Goal: Task Accomplishment & Management: Use online tool/utility

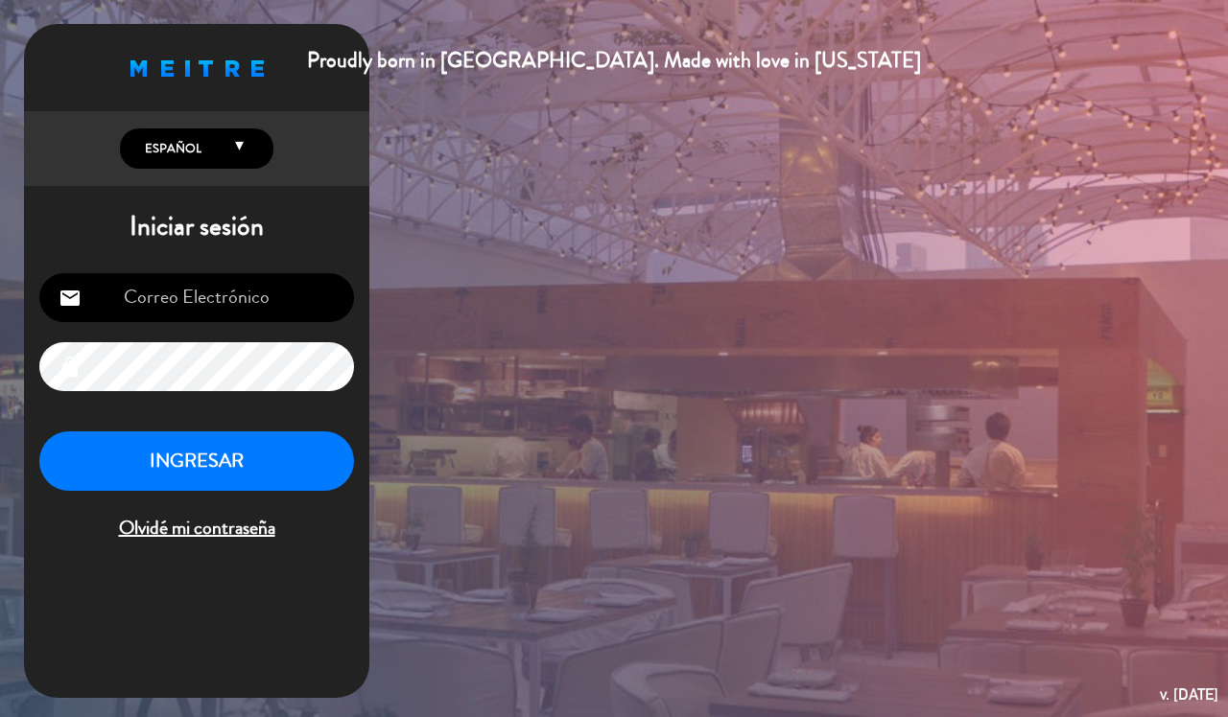
type input "[EMAIL_ADDRESS][DOMAIN_NAME]"
click at [262, 471] on button "INGRESAR" at bounding box center [196, 462] width 315 height 60
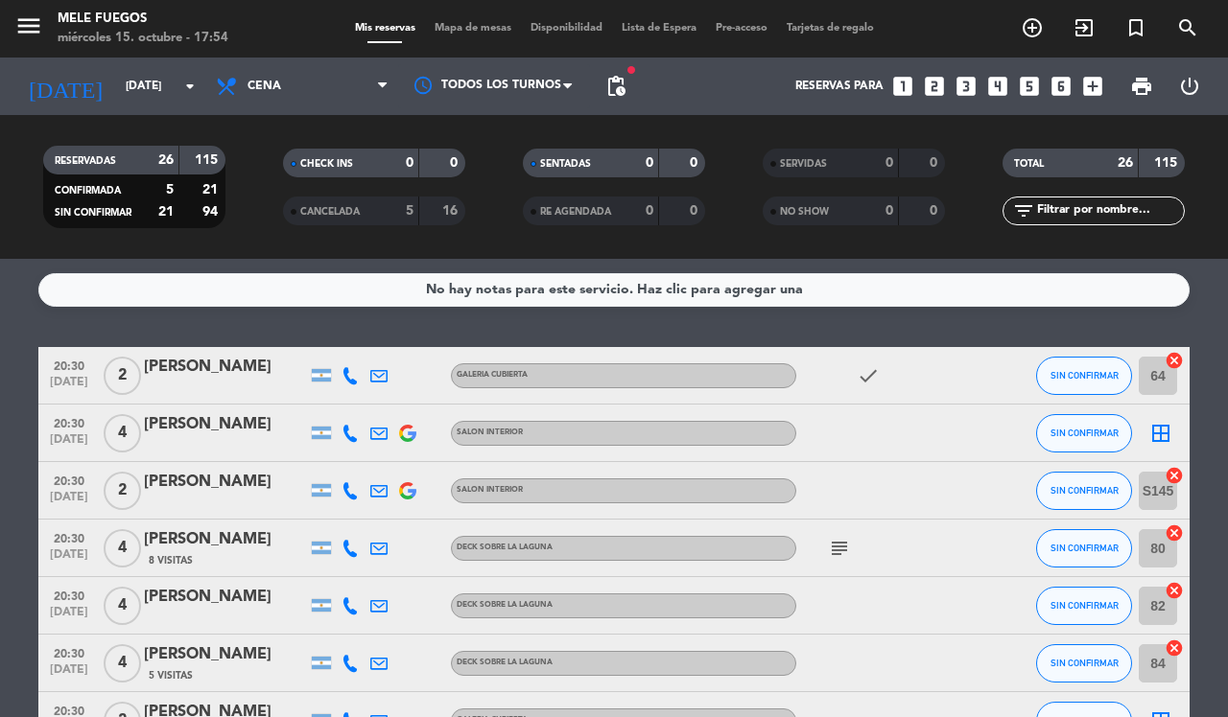
click at [1157, 427] on icon "border_all" at bounding box center [1160, 433] width 23 height 23
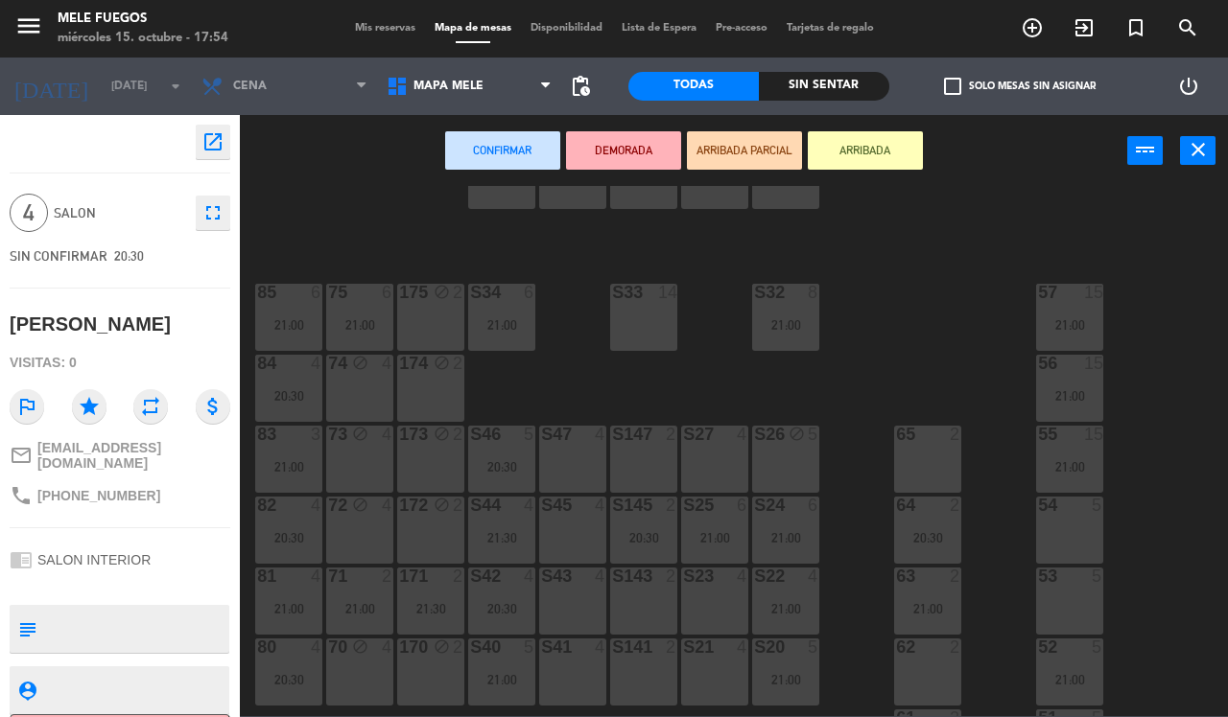
scroll to position [120, 0]
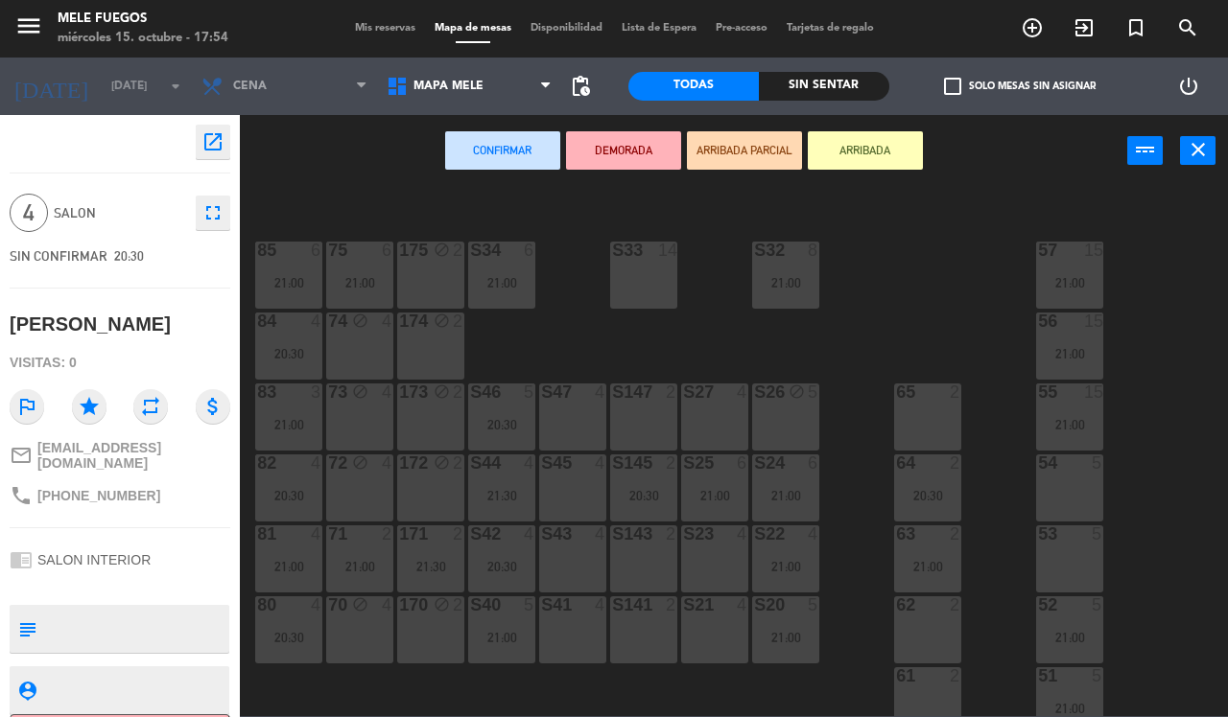
click at [792, 429] on div "S26 block 5" at bounding box center [785, 417] width 67 height 67
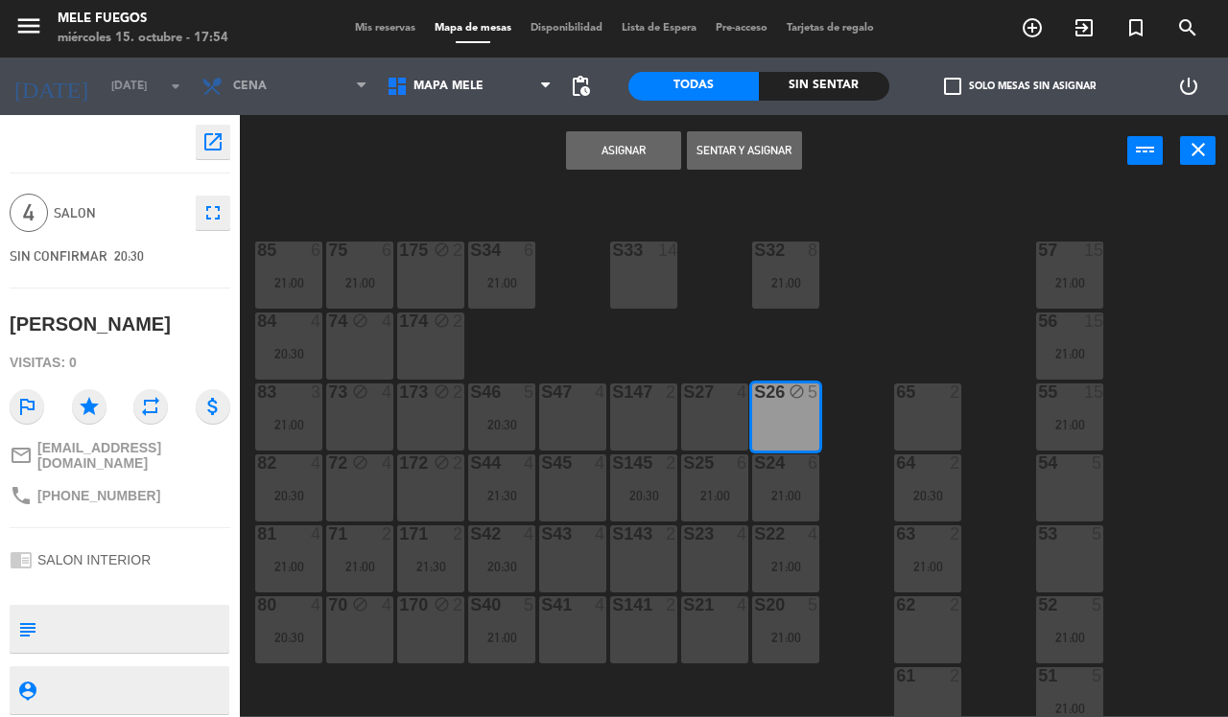
click at [644, 156] on button "Asignar" at bounding box center [623, 150] width 115 height 38
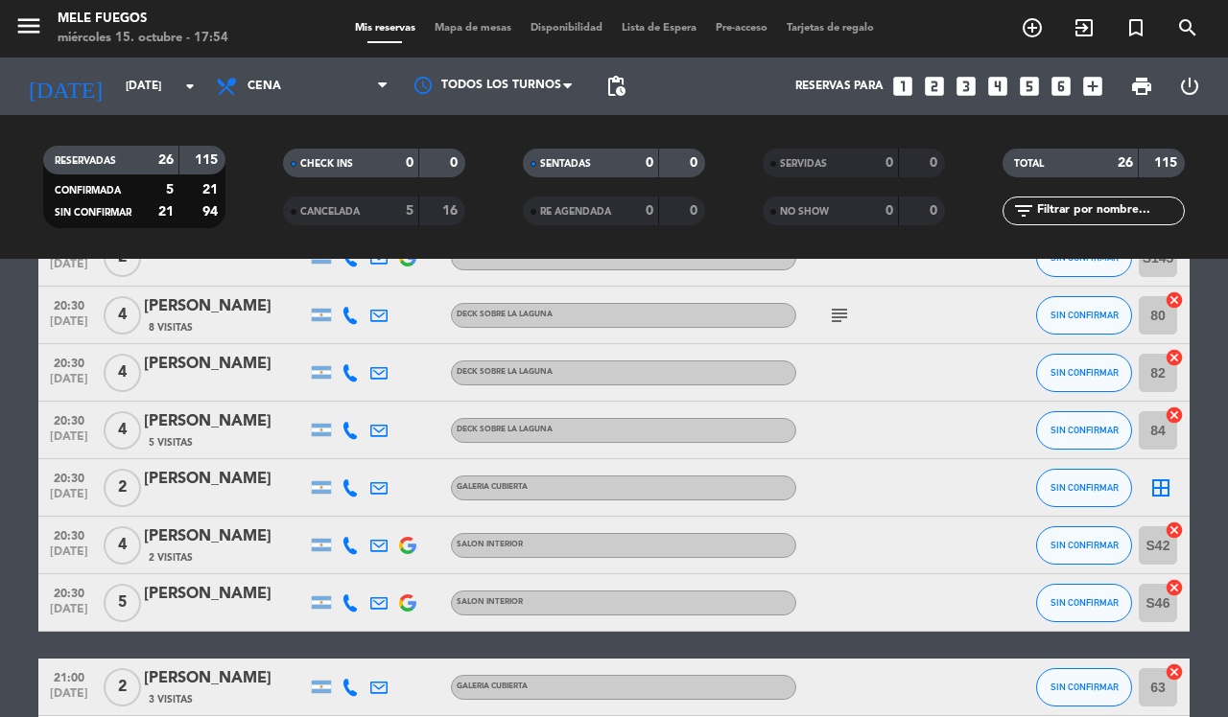
scroll to position [240, 0]
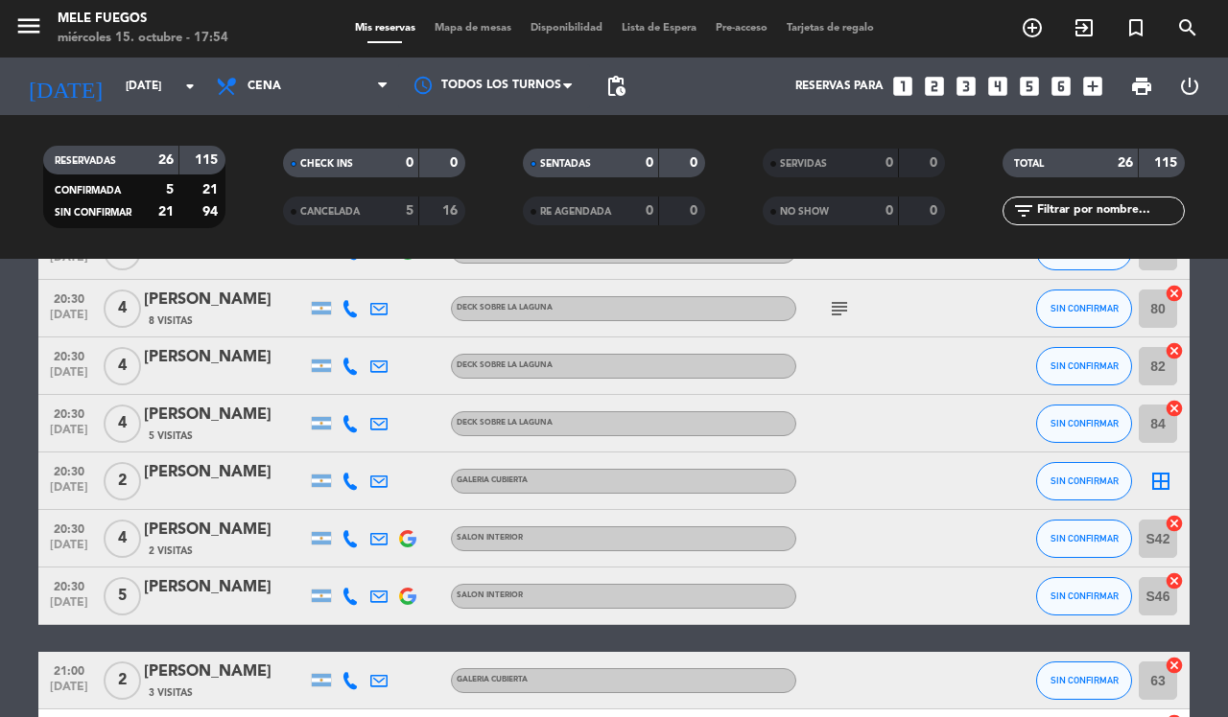
click at [1154, 482] on icon "border_all" at bounding box center [1160, 481] width 23 height 23
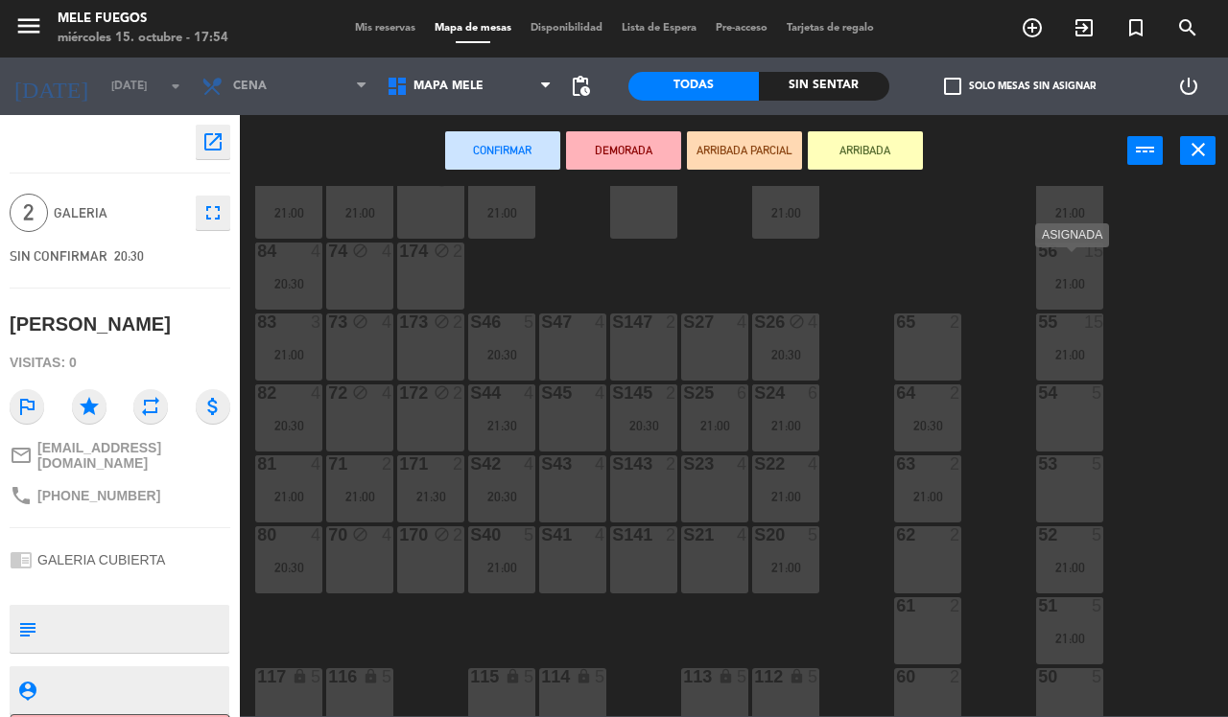
scroll to position [209, 0]
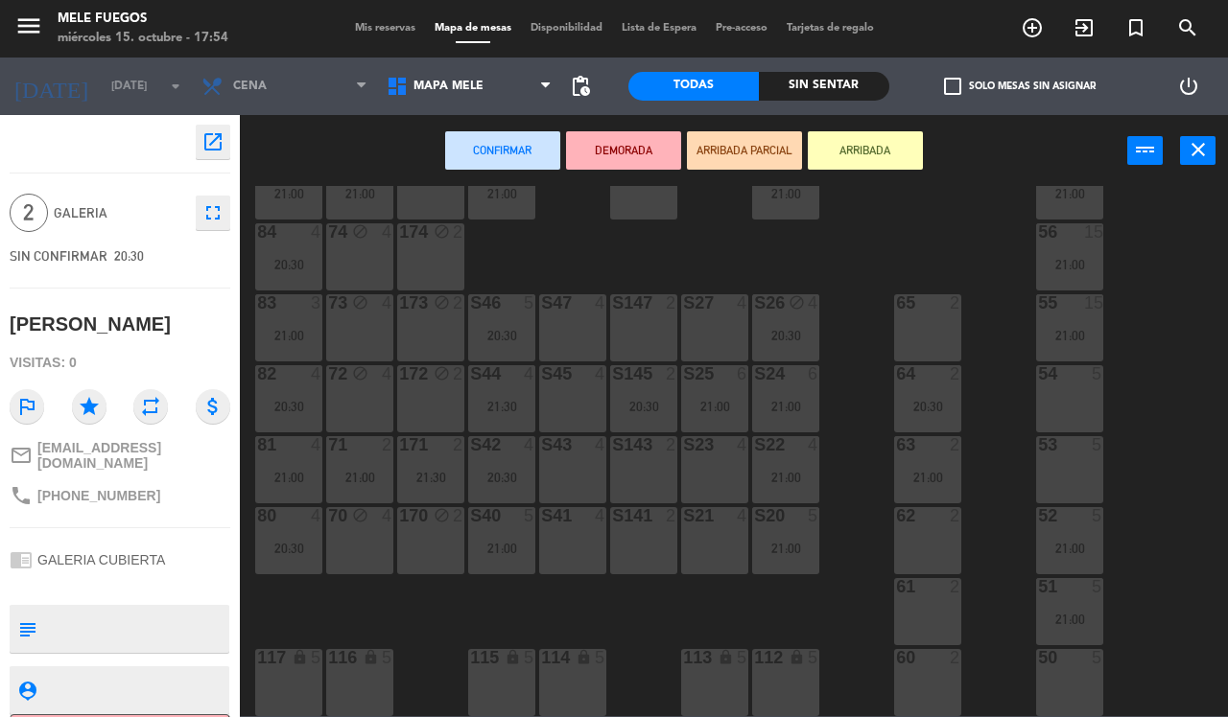
click at [950, 592] on div "2" at bounding box center [956, 586] width 12 height 17
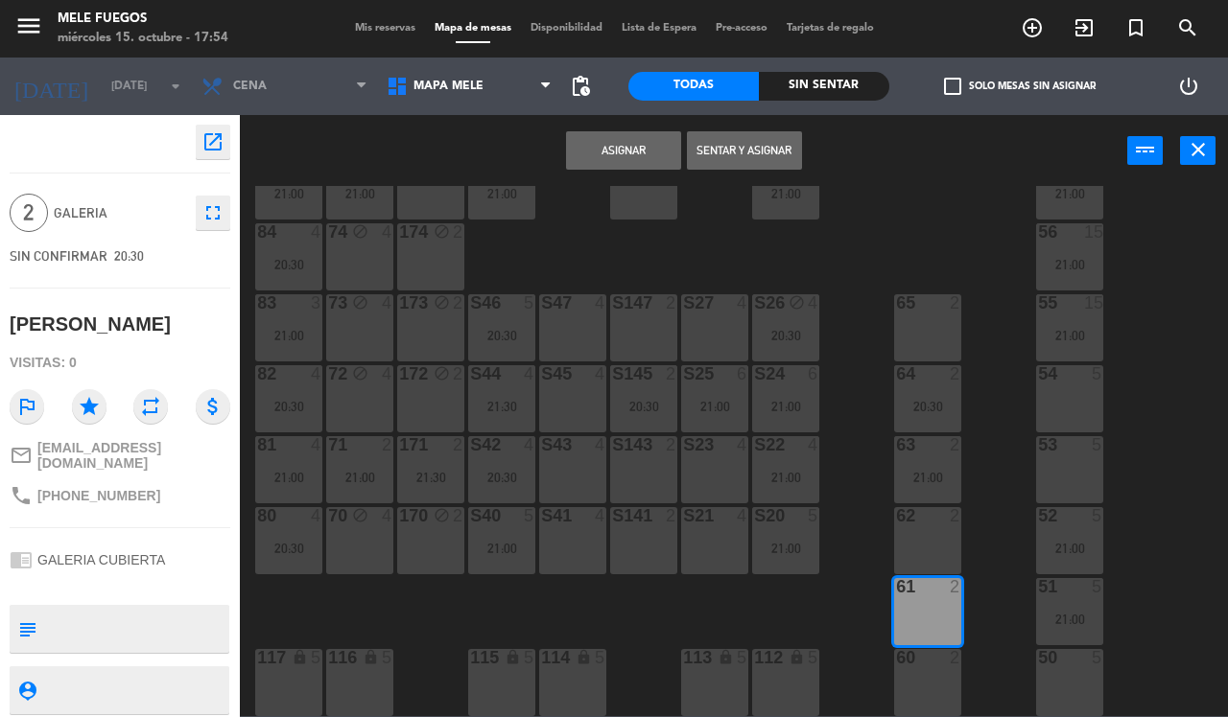
click at [648, 154] on button "Asignar" at bounding box center [623, 150] width 115 height 38
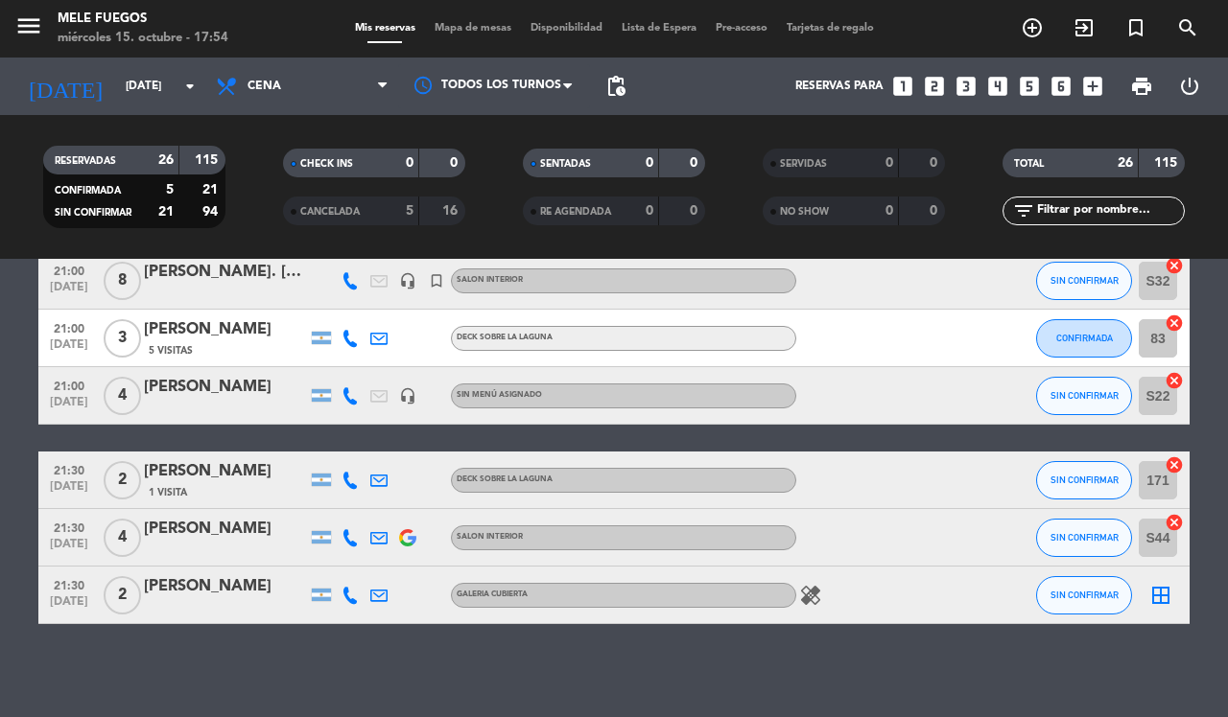
scroll to position [1274, 0]
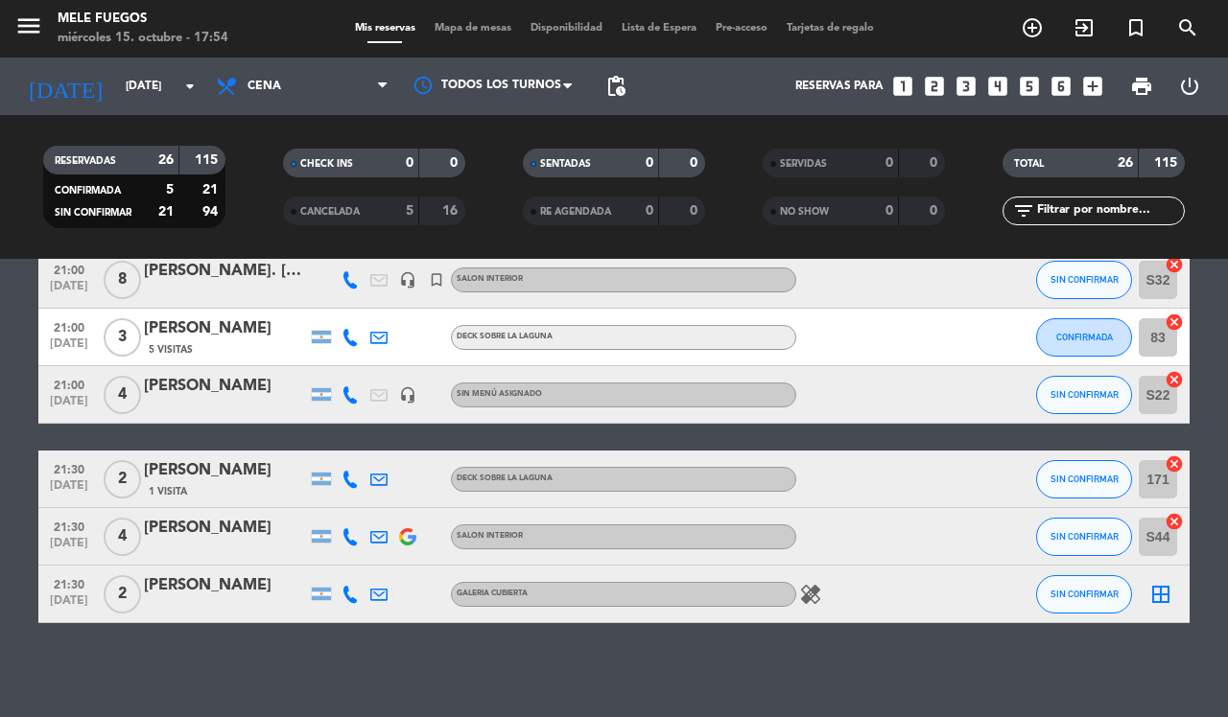
click at [1162, 595] on icon "border_all" at bounding box center [1160, 594] width 23 height 23
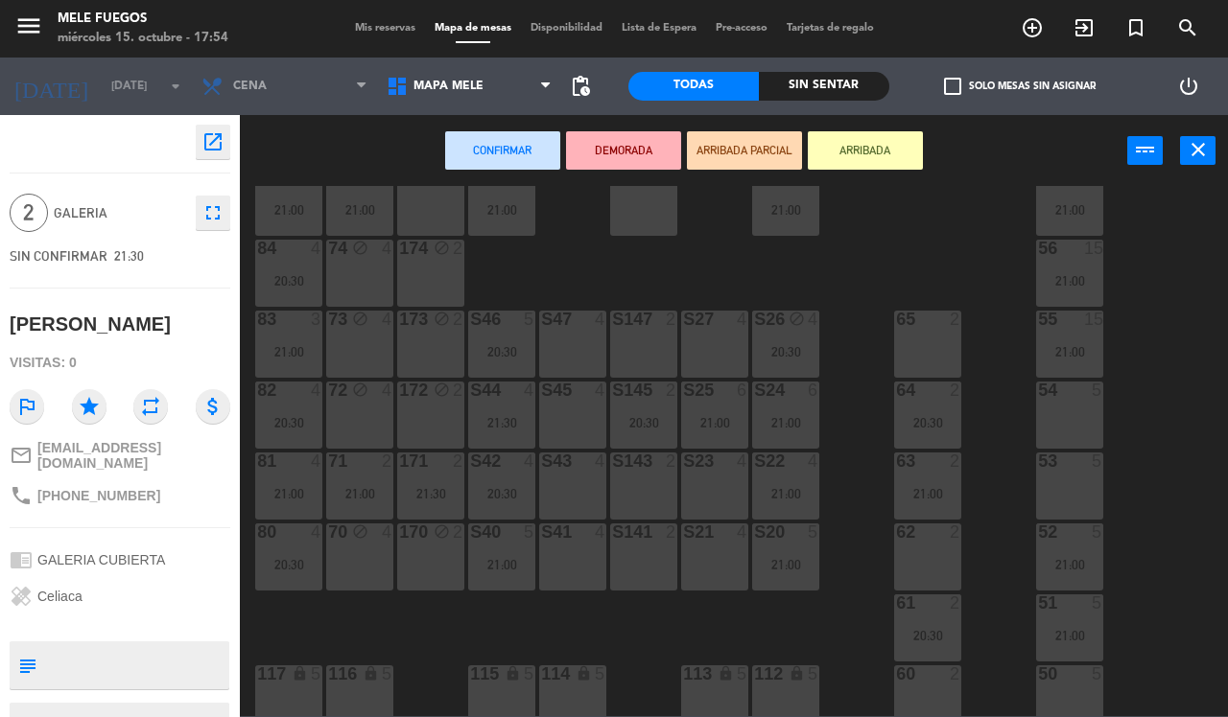
scroll to position [209, 0]
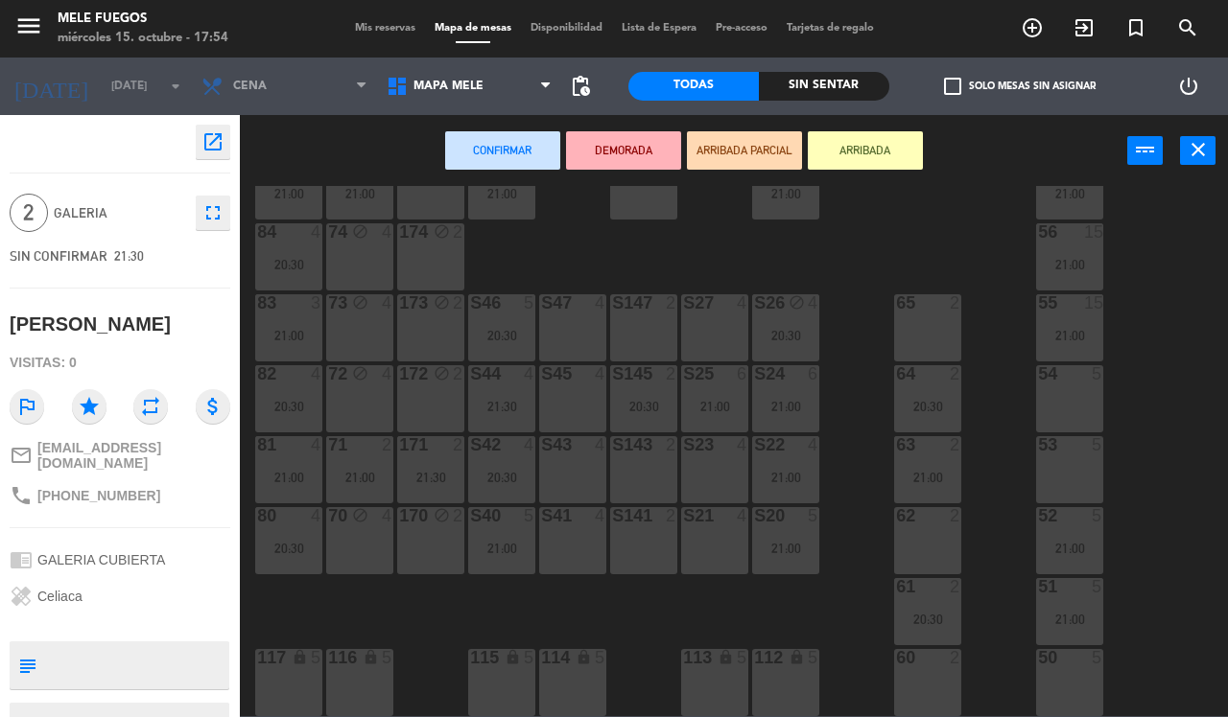
click at [938, 553] on div "62 2" at bounding box center [927, 540] width 67 height 67
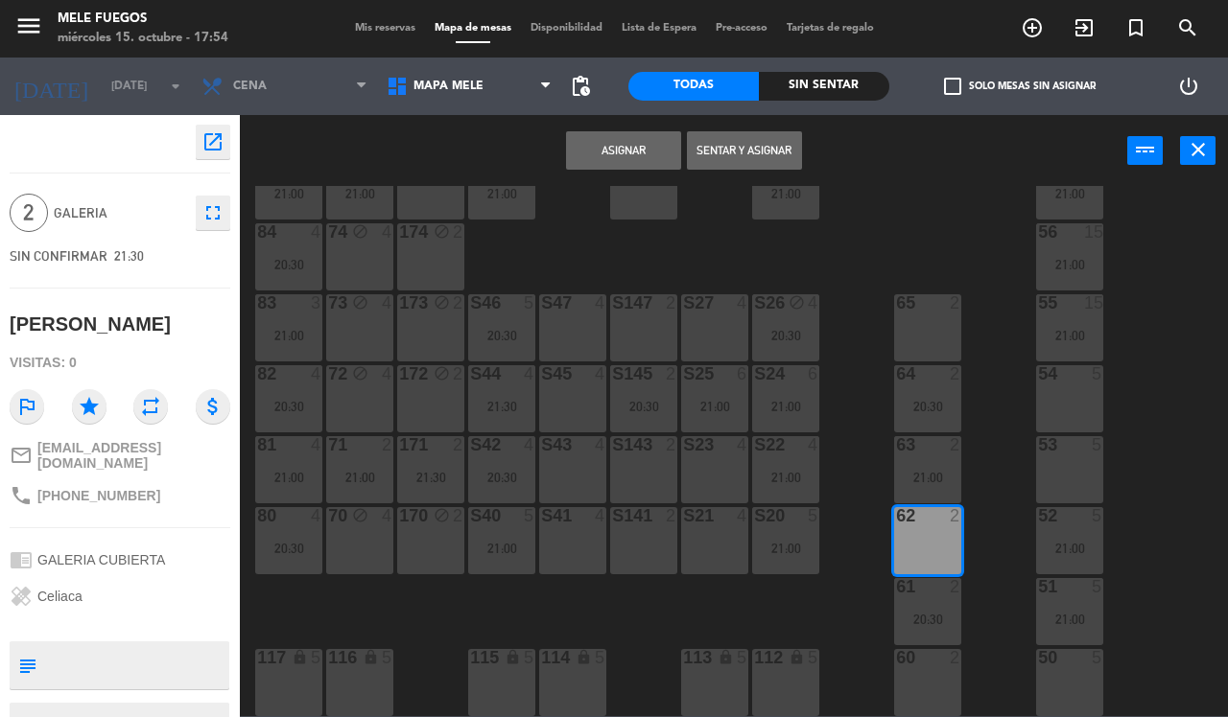
click at [644, 153] on button "Asignar" at bounding box center [623, 150] width 115 height 38
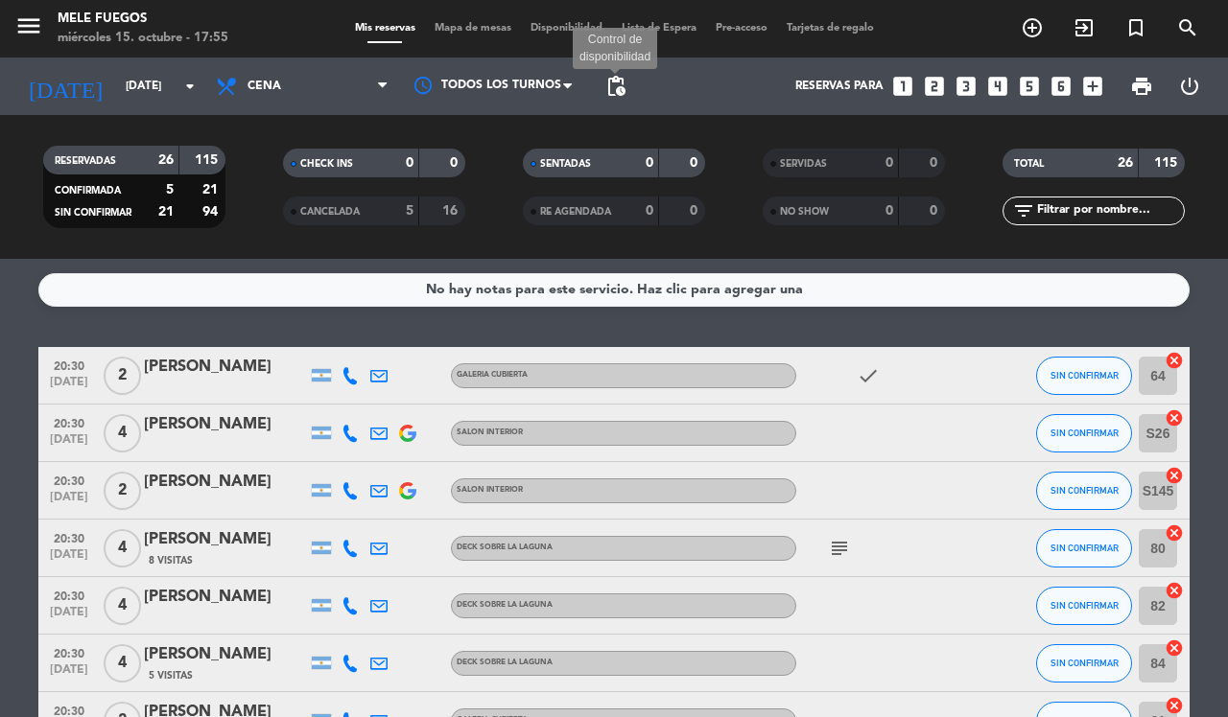
click at [619, 82] on span "pending_actions" at bounding box center [615, 86] width 23 height 23
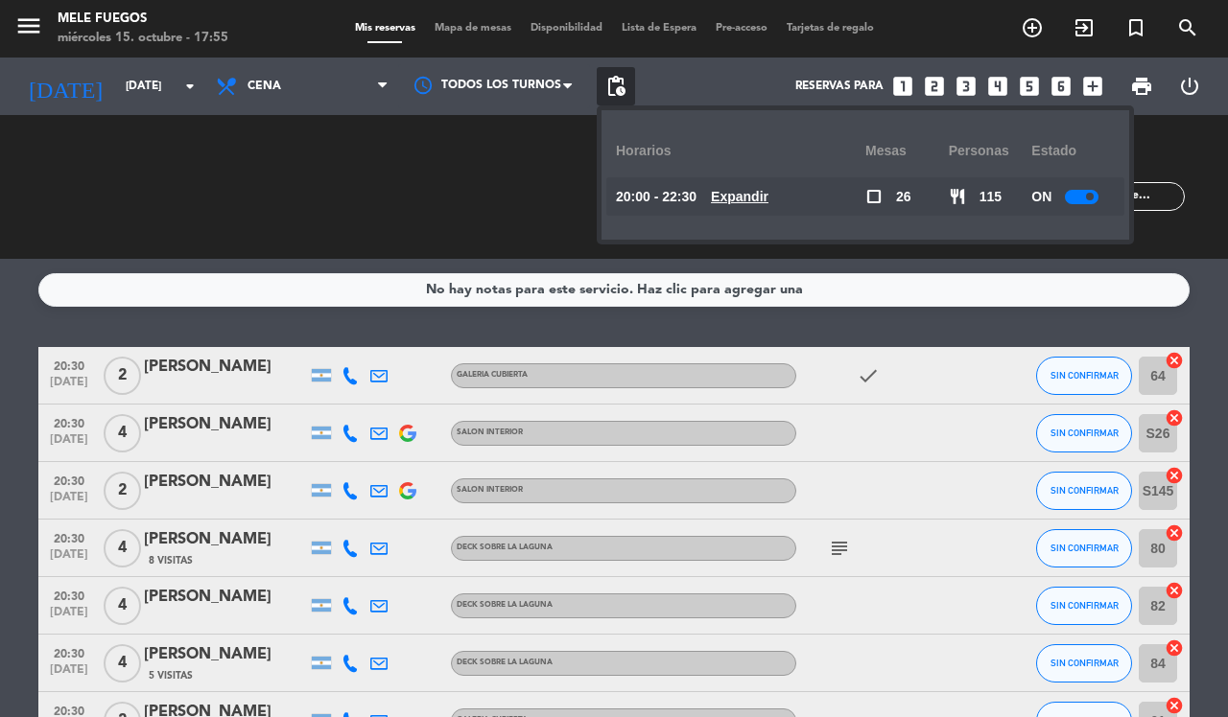
click at [1070, 198] on div at bounding box center [1082, 197] width 34 height 14
click at [956, 336] on div "No hay notas para este servicio. Haz clic para agregar una 20:30 [DATE] 2 [PERS…" at bounding box center [614, 488] width 1228 height 459
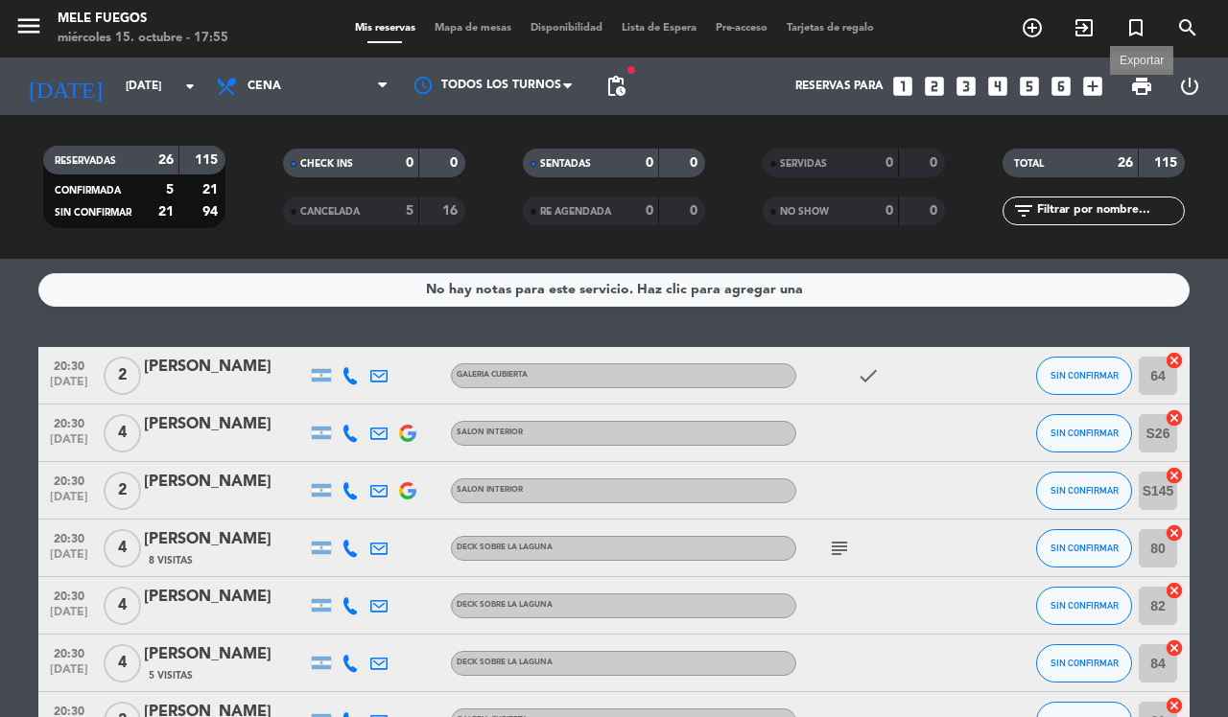
click at [1148, 87] on span "print" at bounding box center [1141, 86] width 23 height 23
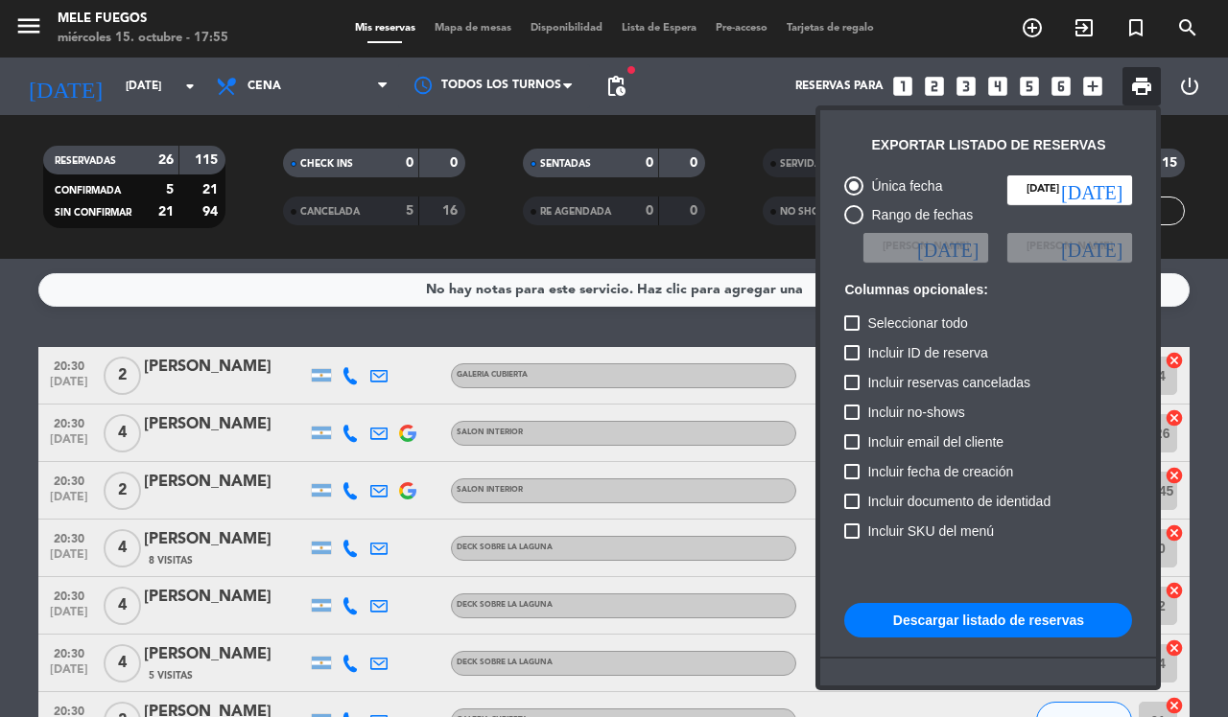
click at [996, 607] on button "Descargar listado de reservas" at bounding box center [988, 620] width 288 height 35
